Goal: Information Seeking & Learning: Find specific fact

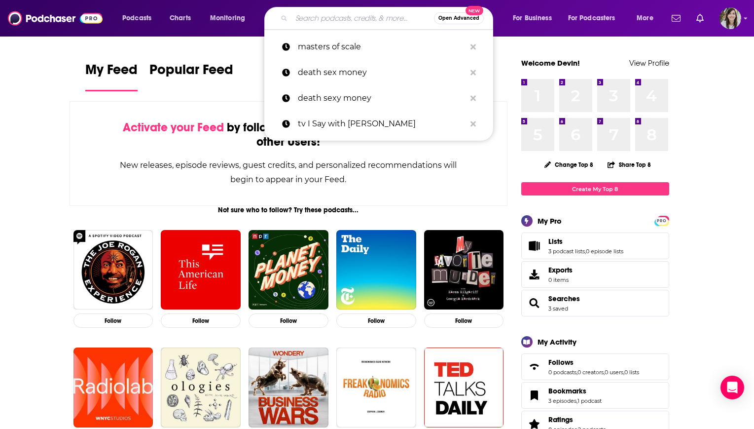
click at [321, 17] on input "Search podcasts, credits, & more..." at bounding box center [363, 18] width 143 height 16
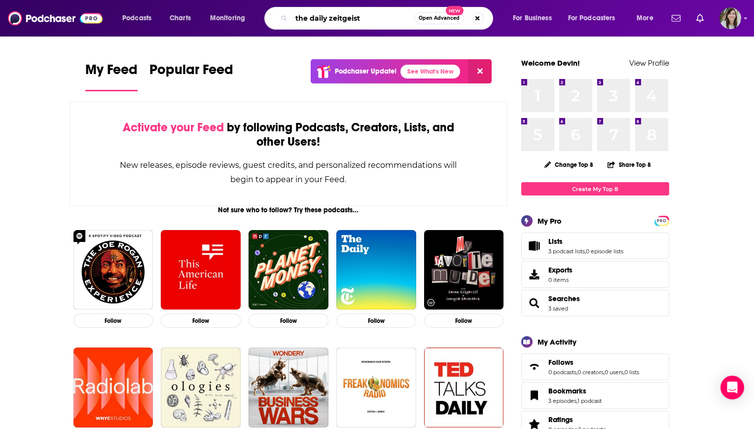
type input "the daily zeitgeist"
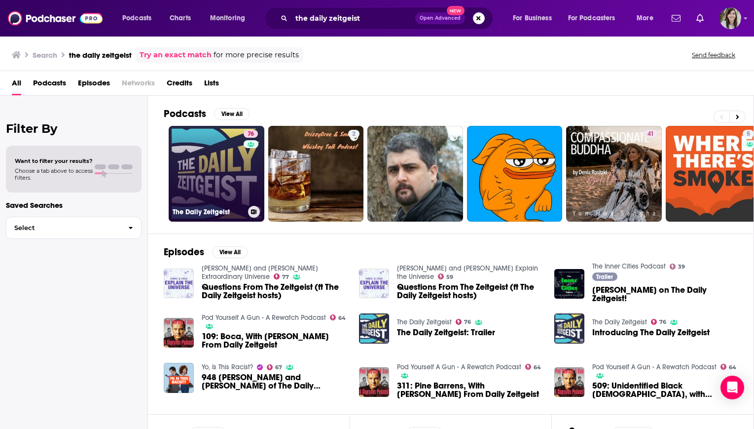
click at [216, 195] on link "76 The Daily Zeitgeist" at bounding box center [217, 174] width 96 height 96
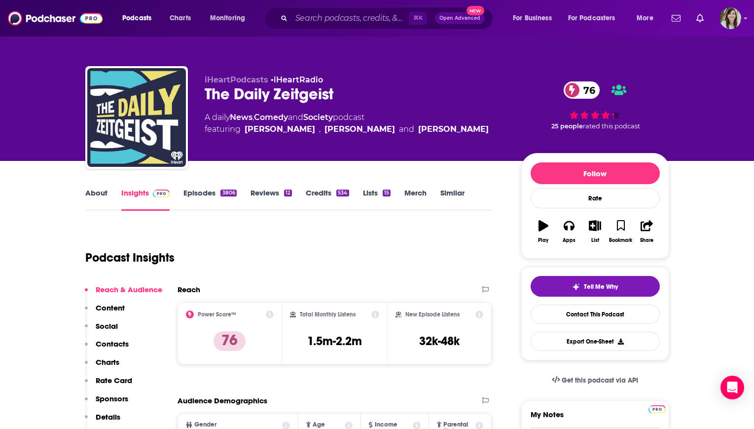
click at [215, 197] on link "Episodes 3806" at bounding box center [209, 199] width 53 height 23
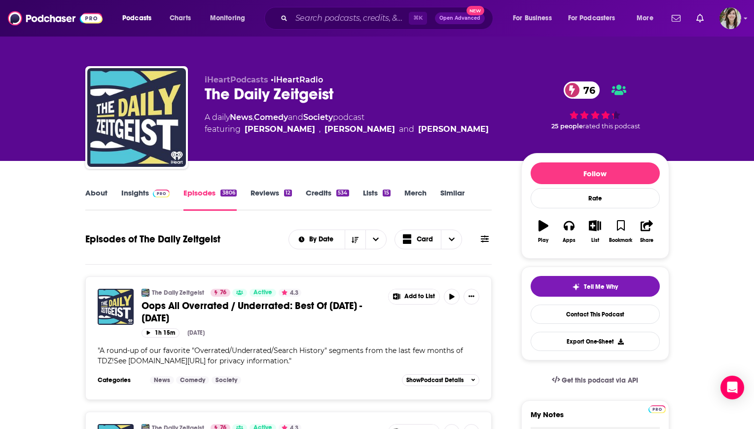
click at [485, 243] on span at bounding box center [485, 238] width 8 height 9
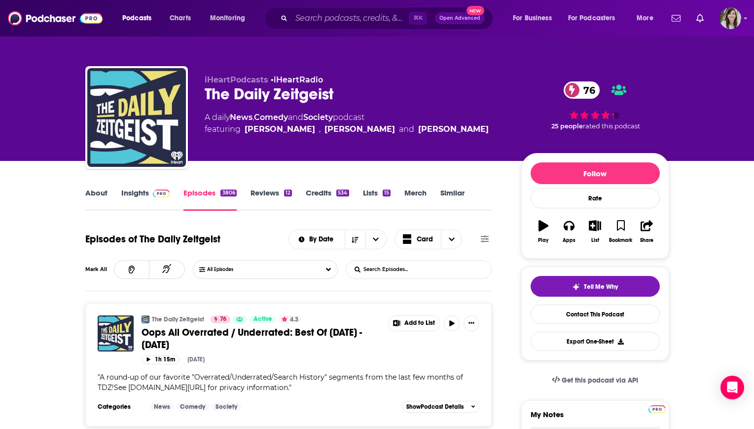
click at [397, 267] on input "List Search Input" at bounding box center [397, 269] width 103 height 18
type input "elise"
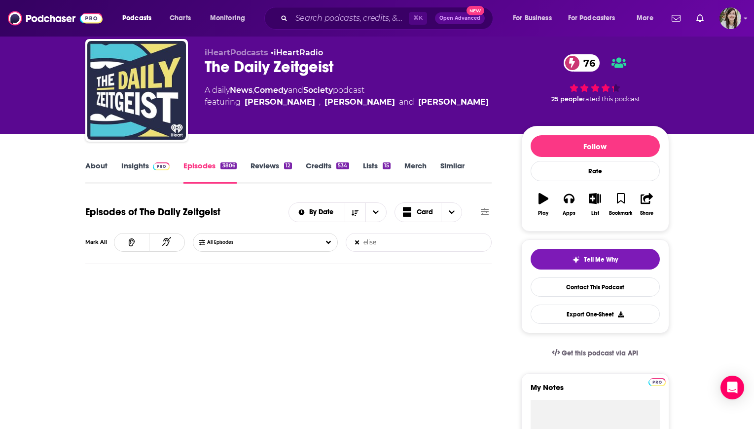
scroll to position [66, 0]
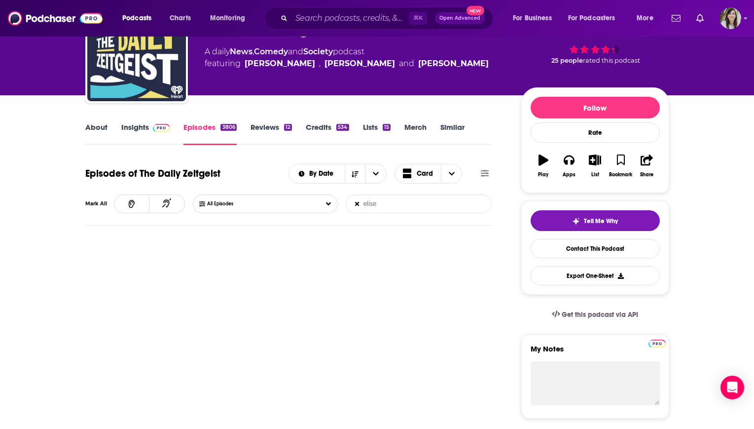
click at [403, 206] on input "elise" at bounding box center [397, 204] width 103 height 18
